Goal: Task Accomplishment & Management: Manage account settings

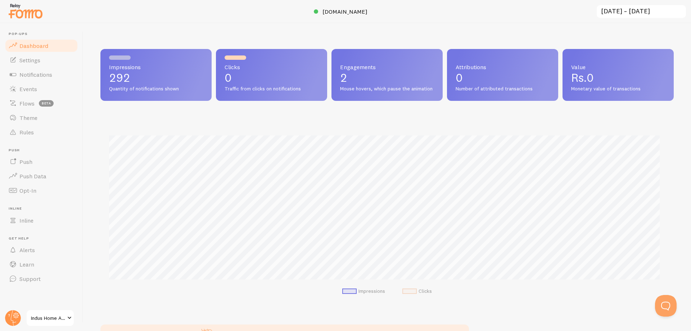
scroll to position [359693, 359314]
click at [605, 7] on input "[DATE] ~ [DATE]" at bounding box center [641, 11] width 91 height 15
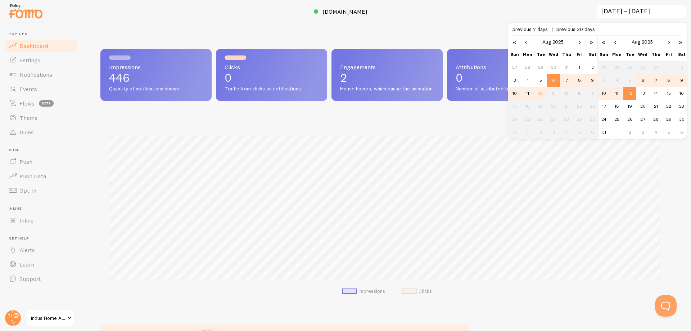
click at [624, 92] on td "12" at bounding box center [629, 93] width 13 height 13
click at [636, 90] on td "12" at bounding box center [629, 93] width 13 height 13
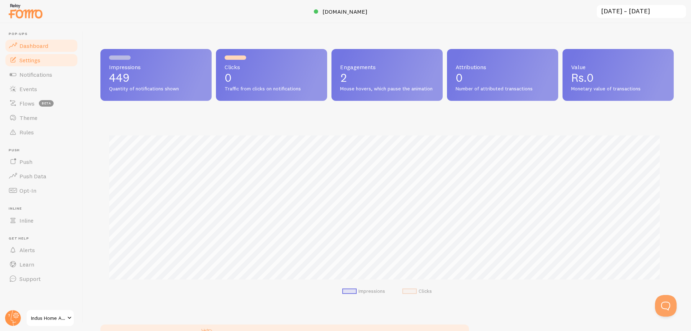
click at [21, 62] on span "Settings" at bounding box center [29, 60] width 21 height 7
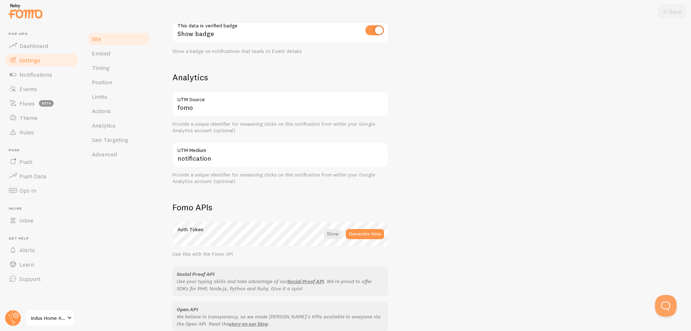
scroll to position [240, 0]
click at [34, 121] on span "Theme" at bounding box center [28, 117] width 18 height 7
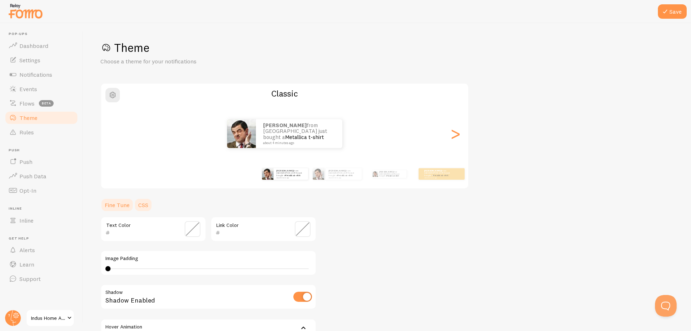
click at [139, 208] on link "CSS" at bounding box center [143, 205] width 19 height 14
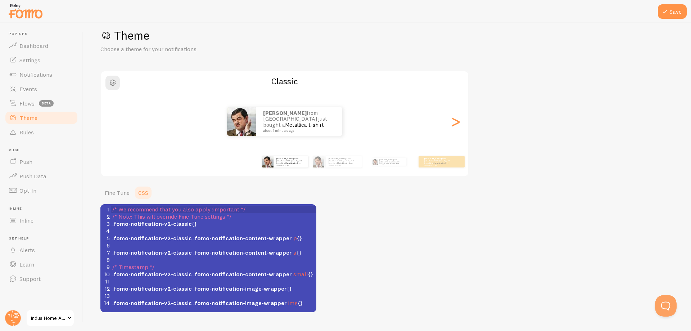
scroll to position [28, 0]
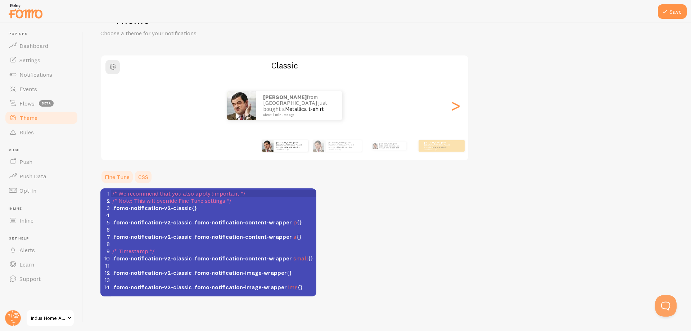
click at [104, 170] on link "Fine Tune" at bounding box center [116, 177] width 33 height 14
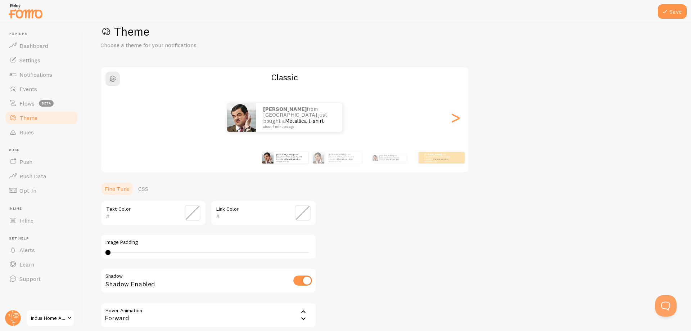
scroll to position [14, 0]
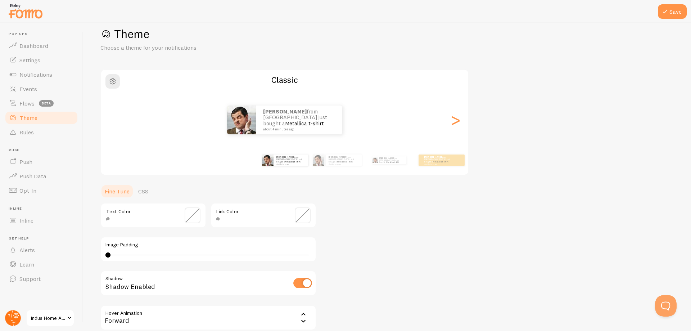
click at [12, 319] on circle at bounding box center [13, 318] width 16 height 16
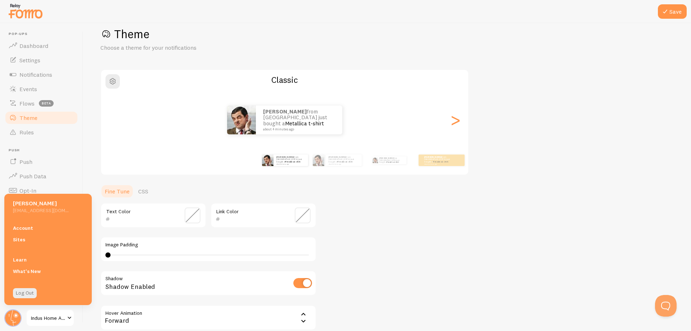
click at [31, 317] on link "Indus Home Appliances" at bounding box center [50, 317] width 49 height 17
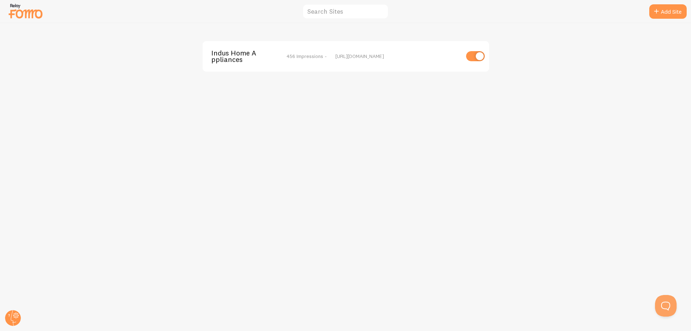
click at [236, 54] on span "Indus Home Appliances" at bounding box center [240, 56] width 58 height 13
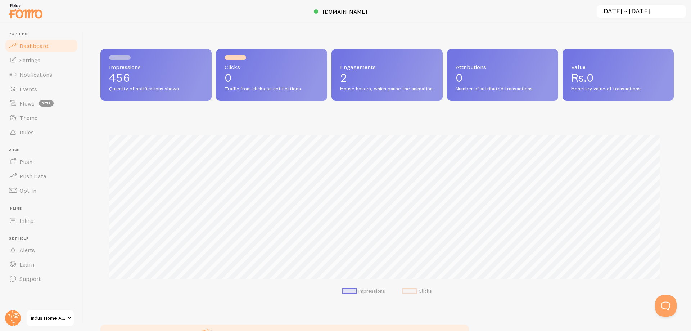
scroll to position [189, 568]
click at [32, 191] on span "Opt-In" at bounding box center [27, 190] width 17 height 7
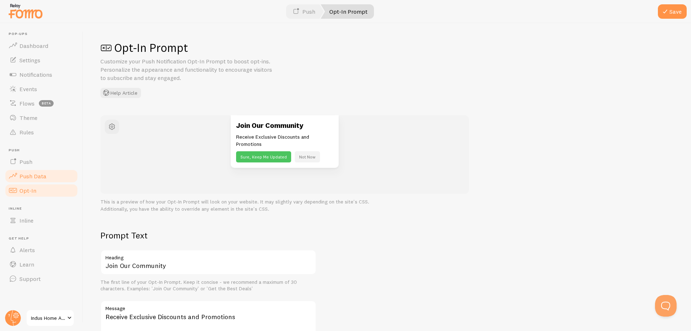
click at [40, 178] on span "Push Data" at bounding box center [32, 175] width 27 height 7
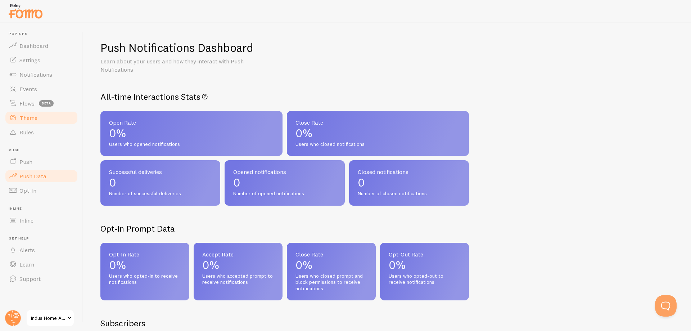
click at [49, 122] on link "Theme" at bounding box center [41, 117] width 74 height 14
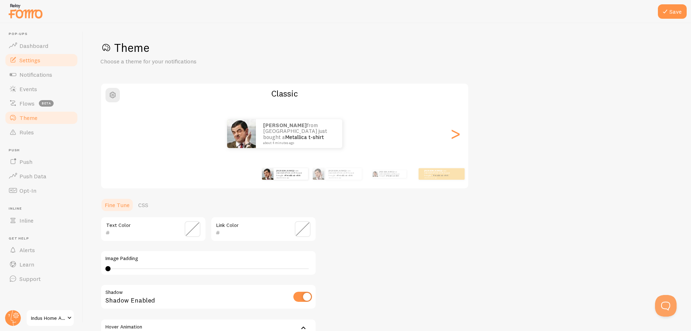
click at [33, 63] on span "Settings" at bounding box center [29, 60] width 21 height 7
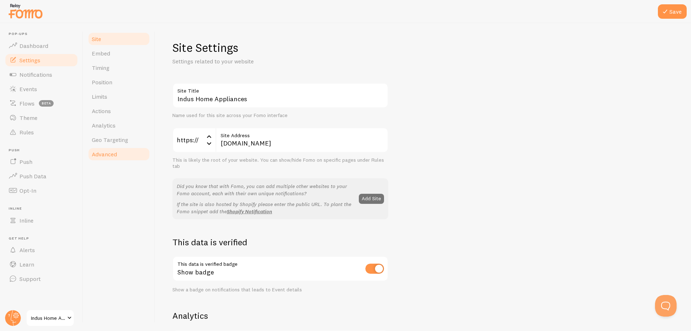
click at [95, 152] on span "Advanced" at bounding box center [104, 153] width 25 height 7
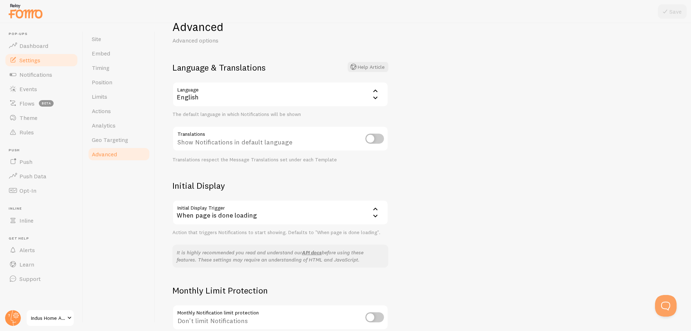
scroll to position [15, 0]
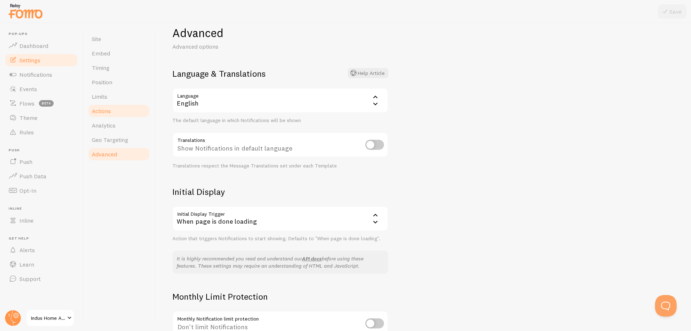
click at [115, 113] on link "Actions" at bounding box center [118, 111] width 63 height 14
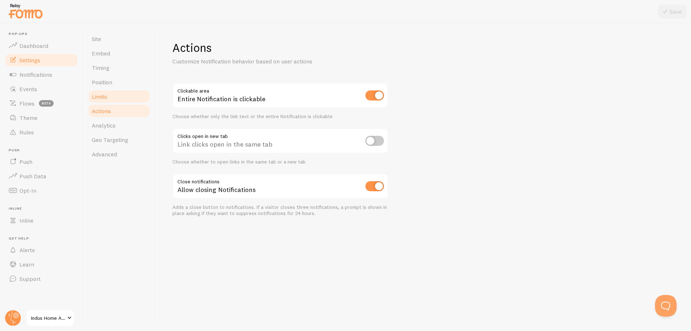
click at [119, 101] on link "Limits" at bounding box center [118, 96] width 63 height 14
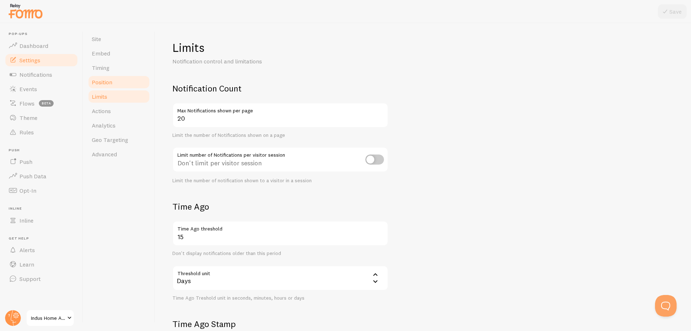
click at [112, 85] on span "Position" at bounding box center [102, 81] width 21 height 7
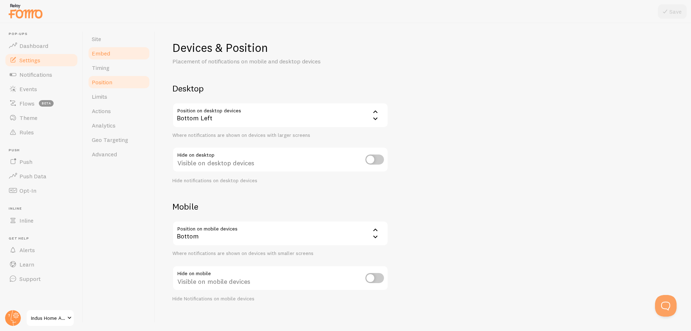
click at [106, 55] on span "Embed" at bounding box center [101, 53] width 18 height 7
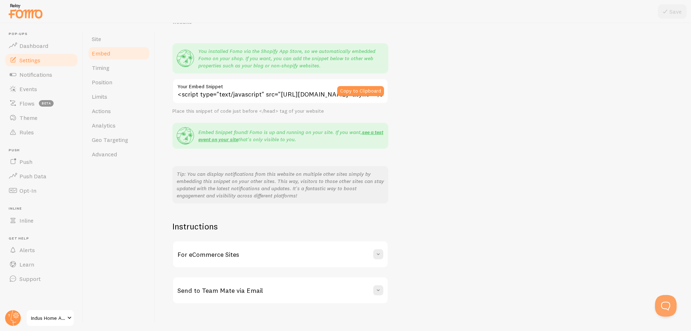
scroll to position [55, 0]
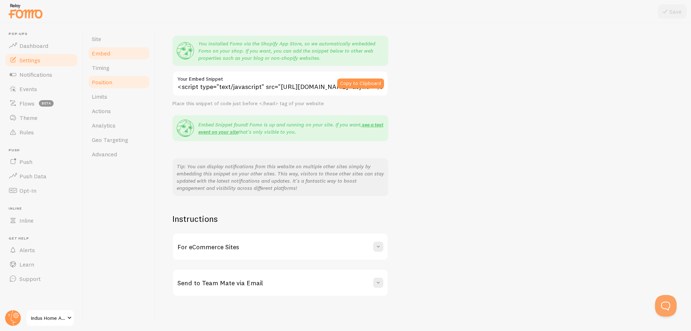
click at [117, 85] on link "Position" at bounding box center [118, 82] width 63 height 14
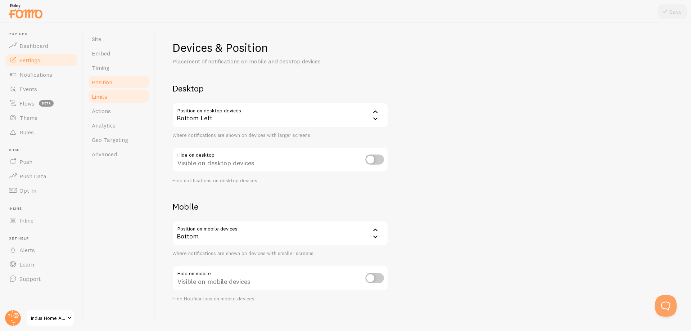
click at [112, 99] on link "Limits" at bounding box center [118, 96] width 63 height 14
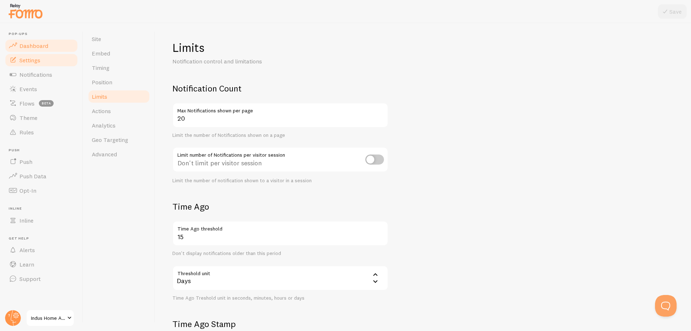
click at [35, 50] on link "Dashboard" at bounding box center [41, 46] width 74 height 14
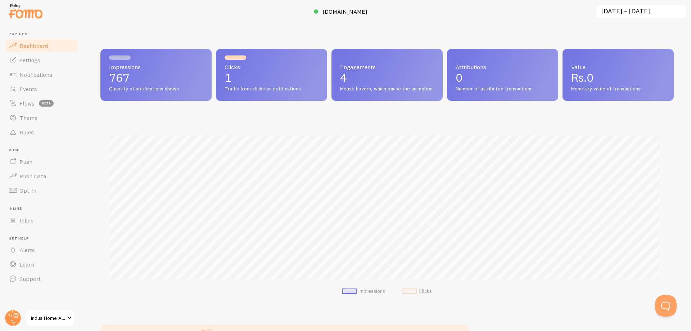
scroll to position [189, 568]
